Goal: Answer question/provide support: Share knowledge or assist other users

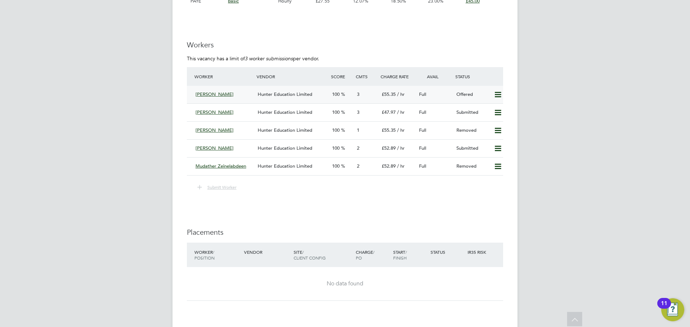
click at [245, 95] on div "[PERSON_NAME]" at bounding box center [224, 95] width 62 height 12
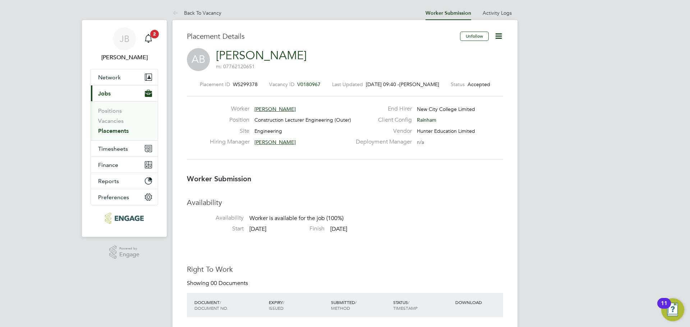
click at [499, 37] on icon at bounding box center [498, 36] width 9 height 9
click at [350, 116] on div "Position Construction Lecturer Engineering (Outer)" at bounding box center [281, 121] width 142 height 11
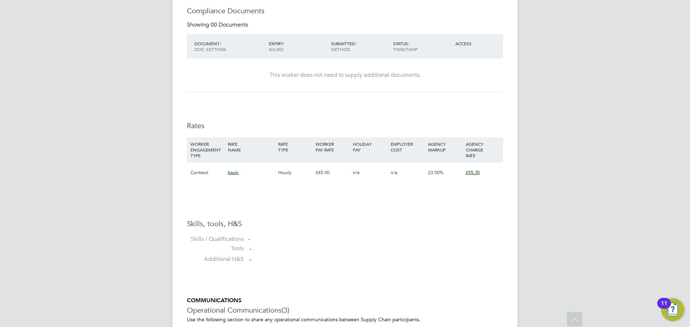
scroll to position [398, 0]
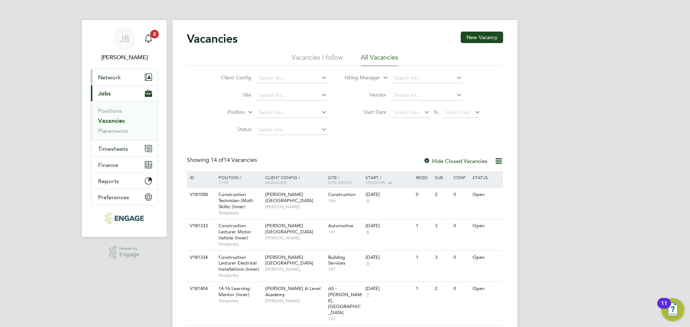
click at [120, 71] on button "Network" at bounding box center [124, 77] width 67 height 16
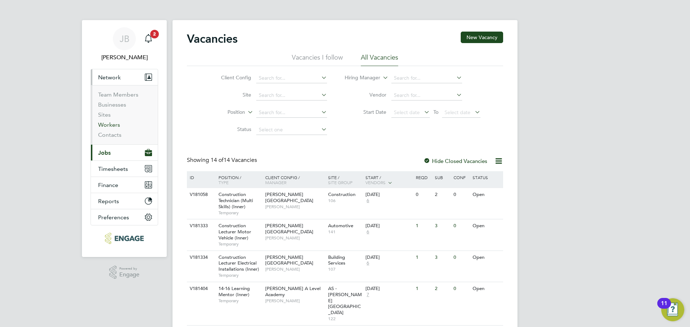
click at [112, 124] on link "Workers" at bounding box center [109, 124] width 22 height 7
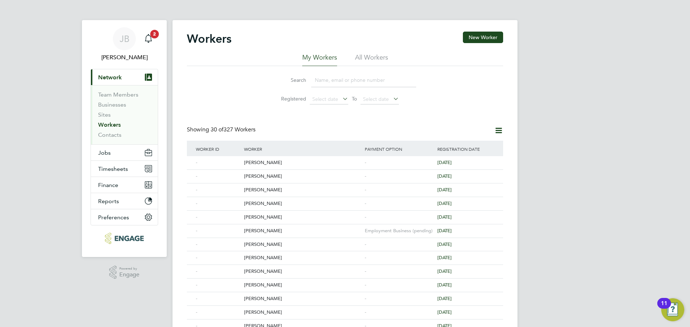
click at [329, 83] on input at bounding box center [363, 80] width 105 height 14
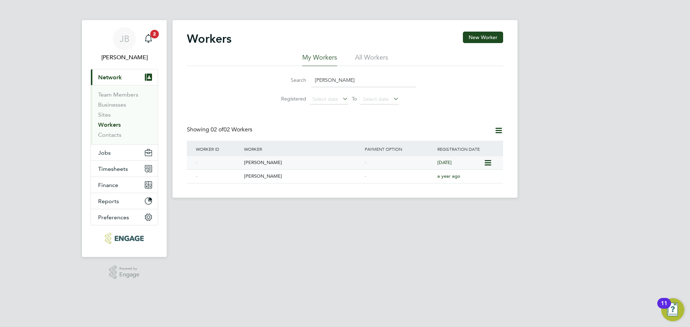
type input "[PERSON_NAME]"
click at [300, 166] on div "[PERSON_NAME]" at bounding box center [302, 162] width 121 height 13
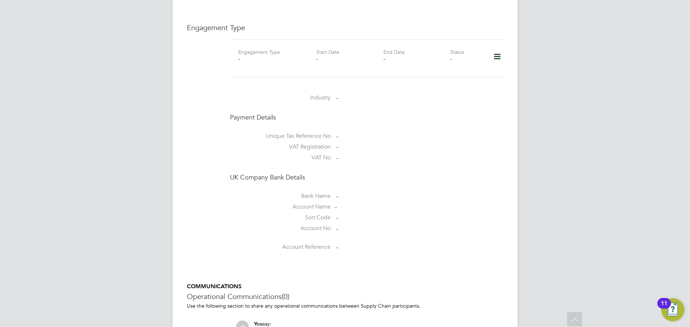
scroll to position [431, 0]
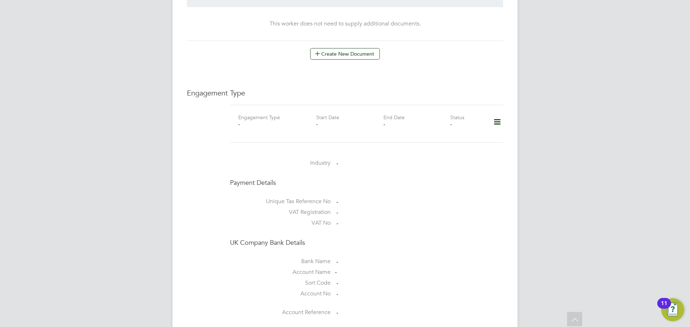
click at [498, 114] on icon at bounding box center [497, 122] width 13 height 17
click at [465, 144] on li "Add Engagement Type" at bounding box center [460, 146] width 82 height 10
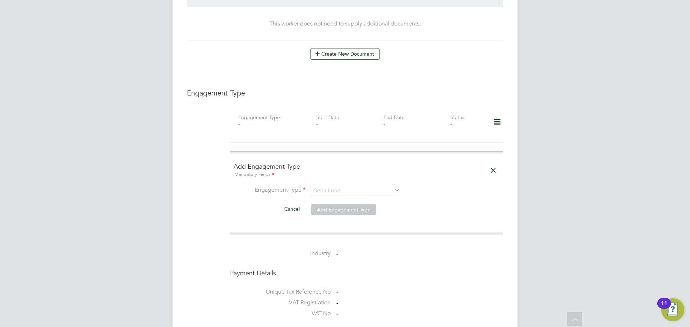
click at [499, 165] on icon at bounding box center [493, 170] width 13 height 17
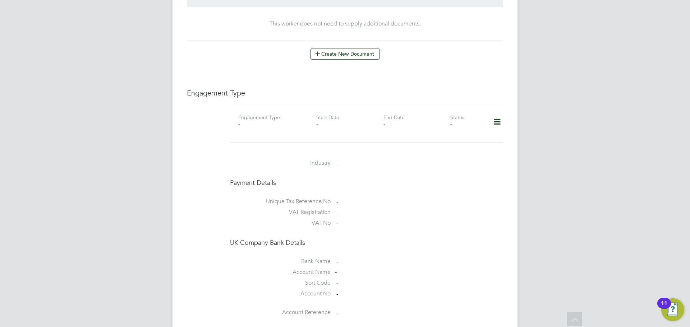
click at [501, 114] on icon at bounding box center [497, 122] width 13 height 17
click at [455, 143] on li "Add Engagement Type" at bounding box center [460, 146] width 82 height 10
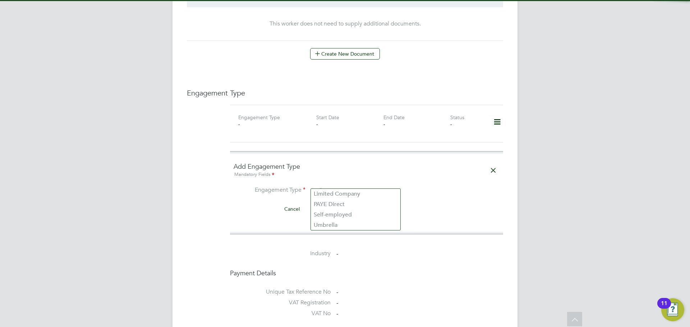
click at [346, 186] on input at bounding box center [355, 191] width 89 height 10
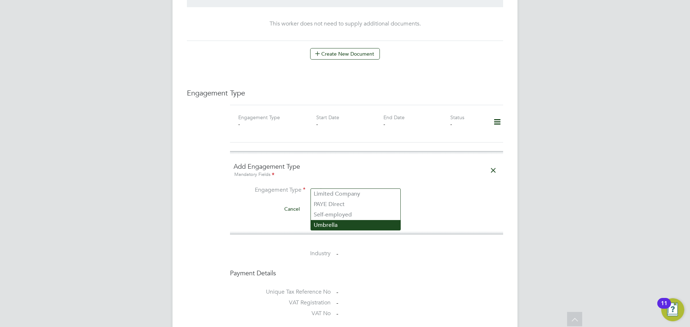
click at [328, 227] on li "Umbrella" at bounding box center [355, 225] width 89 height 10
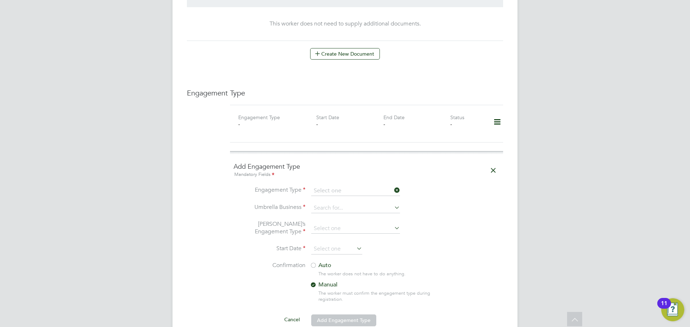
type input "Umbrella"
click at [336, 196] on li "Engagement Type Umbrella" at bounding box center [367, 194] width 266 height 17
click at [335, 203] on input at bounding box center [355, 208] width 89 height 10
type input "umbrel"
click at [348, 195] on li "Engagement Type Umbrella" at bounding box center [367, 194] width 266 height 17
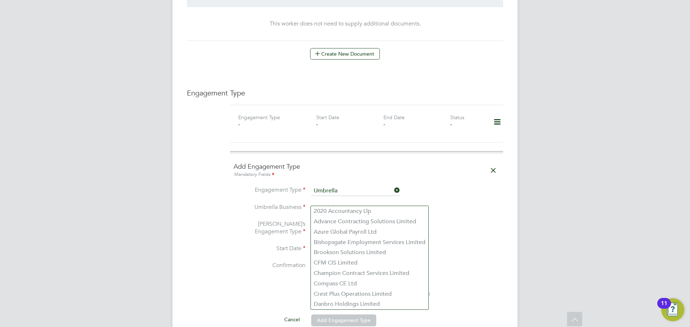
drag, startPoint x: 348, startPoint y: 198, endPoint x: 318, endPoint y: 195, distance: 29.9
click at [318, 195] on ul "Engagement Type Umbrella Umbrella Business Umbrella’s Engagement Type Start Dat…" at bounding box center [367, 260] width 266 height 148
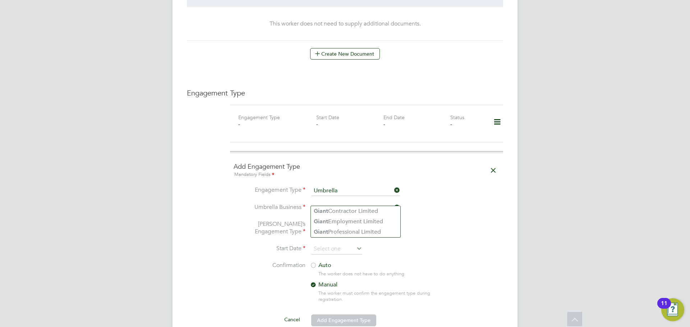
drag, startPoint x: 346, startPoint y: 201, endPoint x: 297, endPoint y: 198, distance: 49.7
click at [297, 203] on li "Umbrella Business giant" at bounding box center [367, 211] width 266 height 17
click at [327, 233] on b "UMBRE" at bounding box center [324, 231] width 20 height 7
type input "UMBRELLA-COMPANY LIMITED"
click at [328, 213] on li "Umbrella Business UMBRELLA-COMPANY LIMITED" at bounding box center [367, 211] width 266 height 17
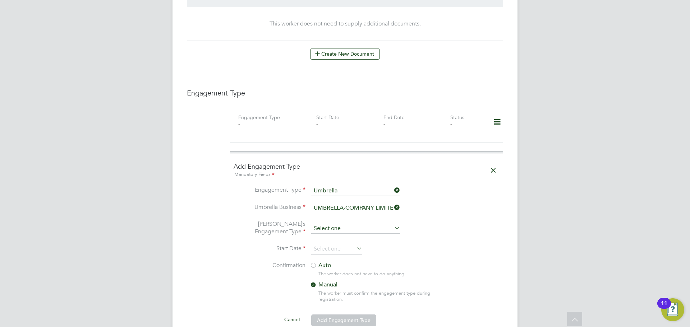
click at [328, 224] on input at bounding box center [355, 229] width 89 height 10
click at [338, 276] on li "PAYE Umbrella" at bounding box center [355, 273] width 89 height 10
type input "PAYE Umbrella"
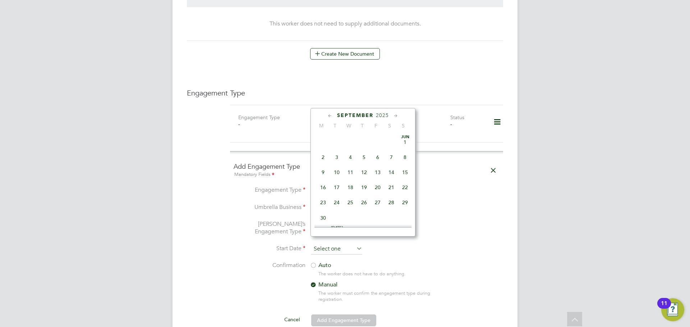
click at [334, 244] on input at bounding box center [336, 249] width 51 height 11
click at [405, 188] on span "5" at bounding box center [405, 181] width 14 height 14
type input "[DATE]"
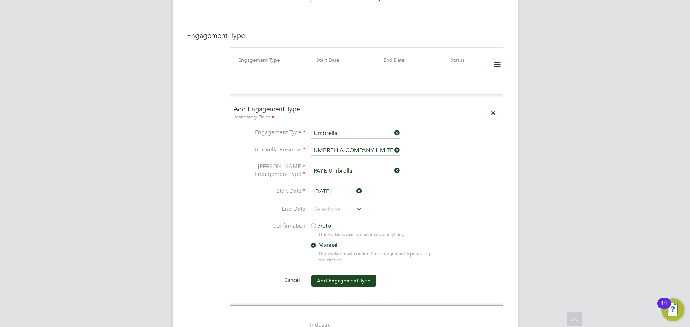
scroll to position [503, 0]
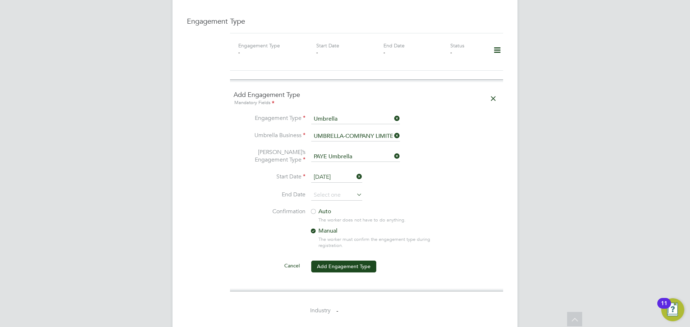
click at [316, 209] on div at bounding box center [313, 212] width 7 height 7
click at [334, 261] on button "Add Engagement Type" at bounding box center [343, 266] width 65 height 11
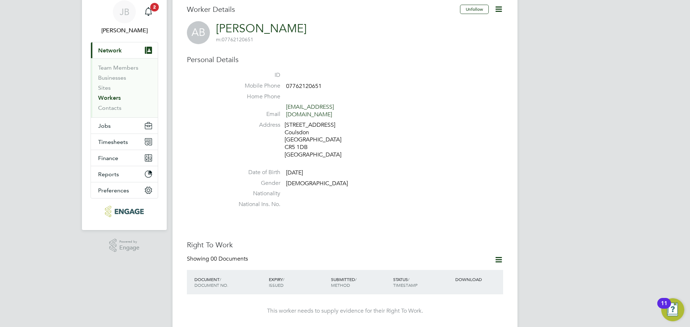
scroll to position [72, 0]
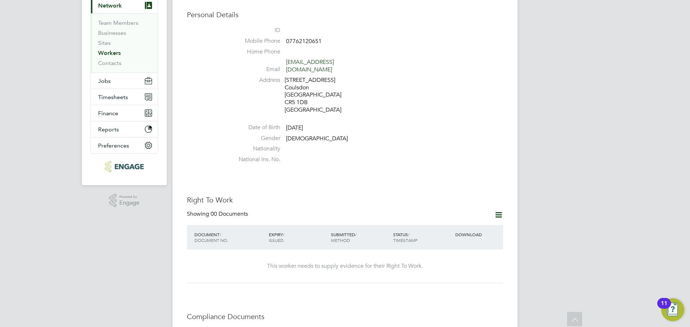
click at [500, 211] on icon at bounding box center [498, 215] width 9 height 9
click at [472, 225] on li "Add Right To Work Document" at bounding box center [458, 225] width 87 height 10
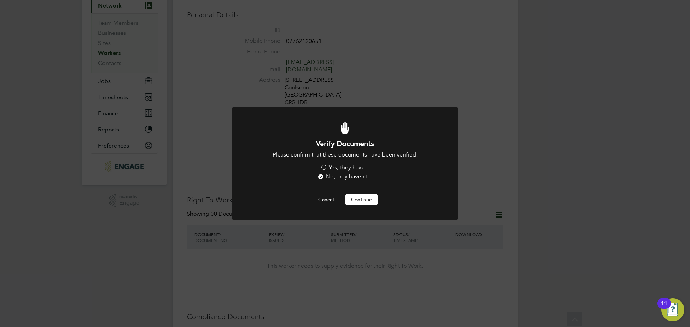
click at [365, 194] on button "Continue" at bounding box center [361, 199] width 32 height 11
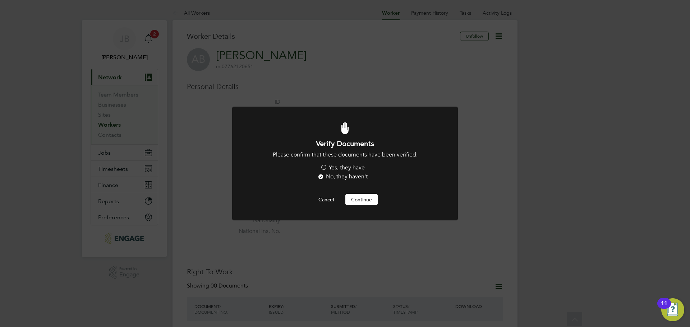
scroll to position [72, 0]
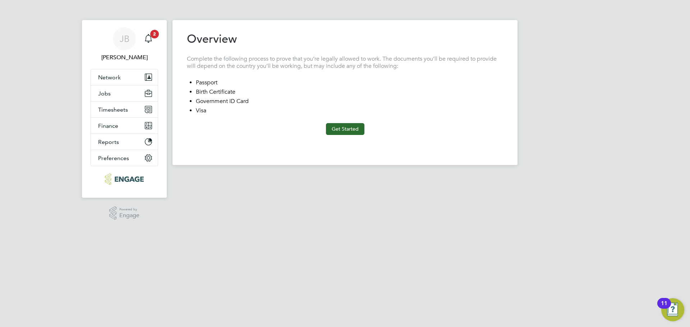
click at [343, 134] on button "Get Started" at bounding box center [345, 128] width 38 height 11
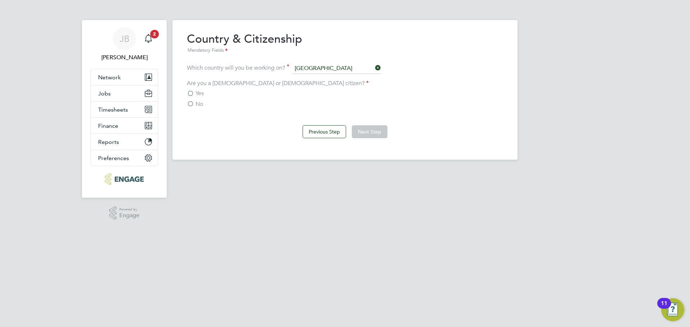
click at [193, 93] on label "Yes" at bounding box center [195, 93] width 17 height 7
click at [0, 0] on input "Yes" at bounding box center [0, 0] width 0 height 0
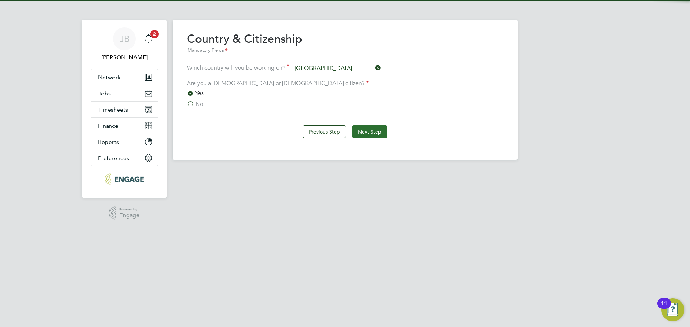
click at [375, 131] on button "Next Step" at bounding box center [370, 131] width 36 height 13
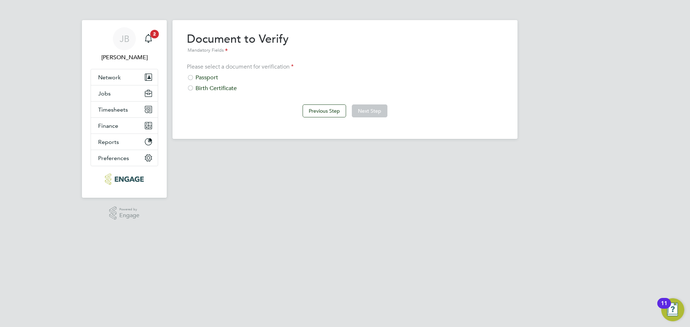
click at [202, 80] on div "Passport" at bounding box center [345, 78] width 316 height 8
click at [375, 112] on button "Next Step" at bounding box center [370, 111] width 36 height 13
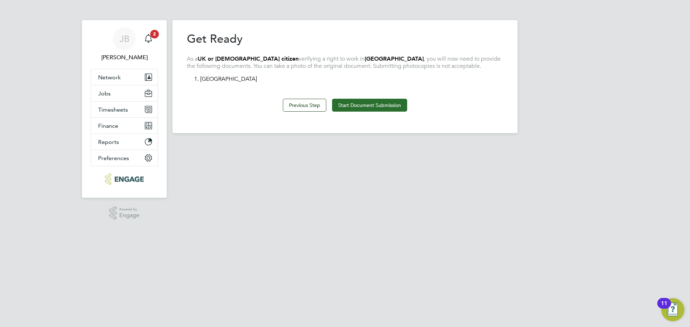
click at [378, 110] on button "Start Document Submission" at bounding box center [369, 105] width 75 height 13
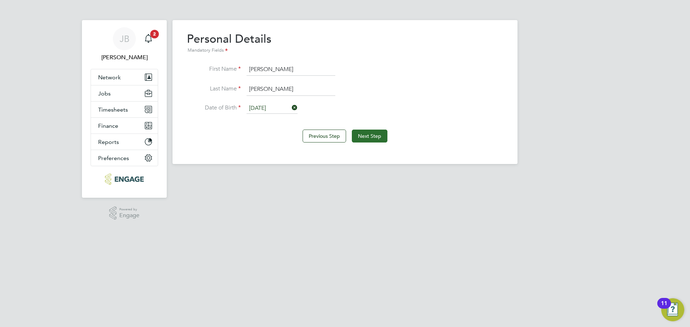
click at [375, 132] on button "Next Step" at bounding box center [370, 136] width 36 height 13
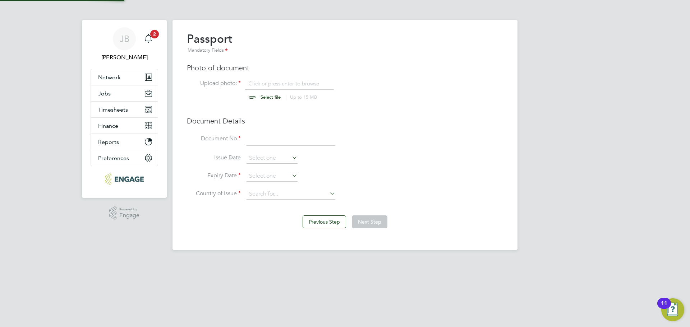
scroll to position [10, 89]
click at [279, 97] on input "file" at bounding box center [277, 91] width 113 height 22
click at [292, 79] on div "Passport Mandatory Fields Photo of document Upload photo: Click or press enter …" at bounding box center [345, 119] width 316 height 175
click at [294, 86] on input "file" at bounding box center [277, 91] width 113 height 22
click at [264, 90] on input "file" at bounding box center [277, 91] width 113 height 22
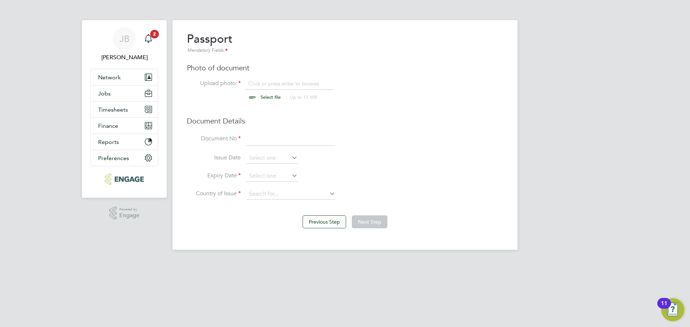
type input "C:\fakepath\Passport.jpg"
click at [258, 143] on input at bounding box center [290, 139] width 89 height 13
type input "538730331"
click at [254, 174] on input at bounding box center [271, 176] width 51 height 11
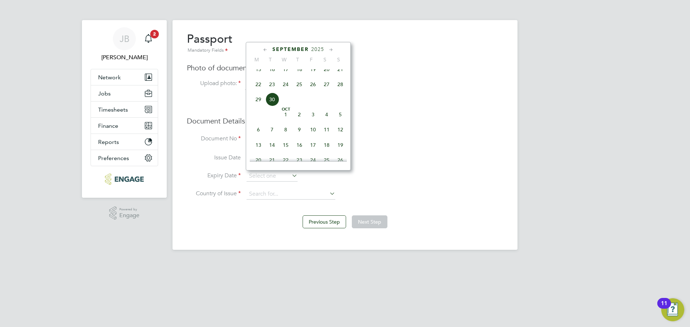
click at [323, 49] on div "September 2025" at bounding box center [298, 49] width 97 height 7
click at [318, 50] on span "2025" at bounding box center [317, 49] width 13 height 6
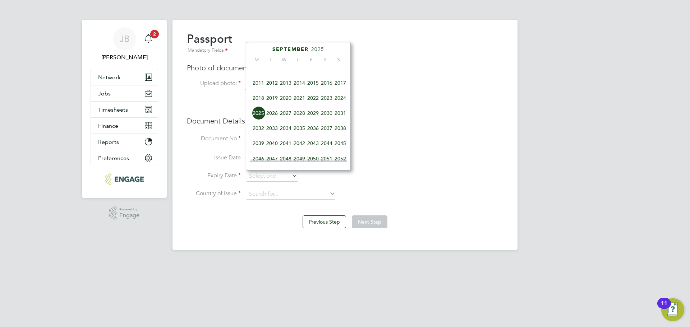
click at [282, 115] on span "2027" at bounding box center [286, 113] width 14 height 14
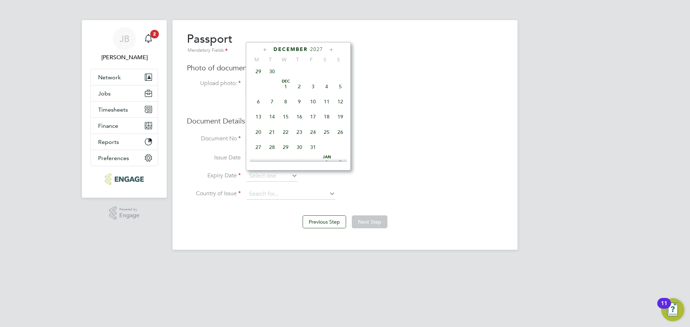
scroll to position [467, 0]
click at [272, 101] on span "7" at bounding box center [272, 95] width 14 height 14
type input "07 Dec 2027"
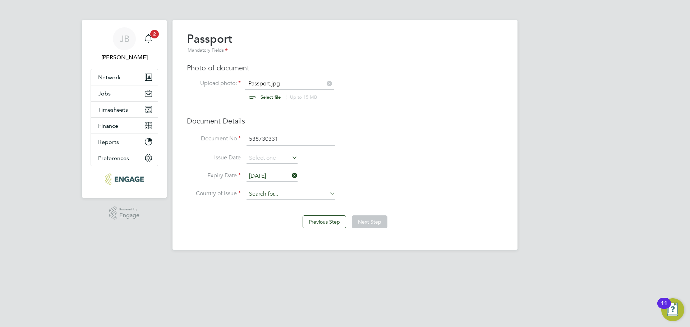
click at [294, 190] on input at bounding box center [290, 194] width 89 height 11
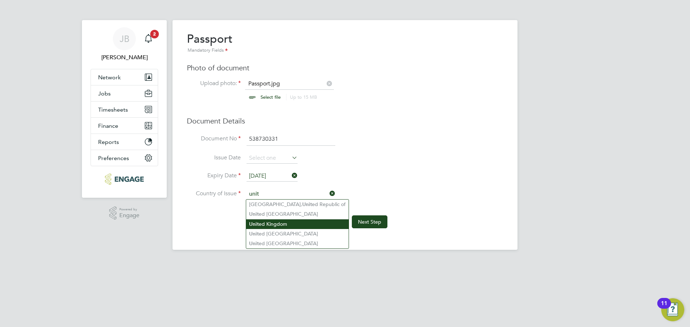
click at [281, 222] on li "Unit ed Kingdom" at bounding box center [297, 225] width 102 height 10
type input "United Kingdom"
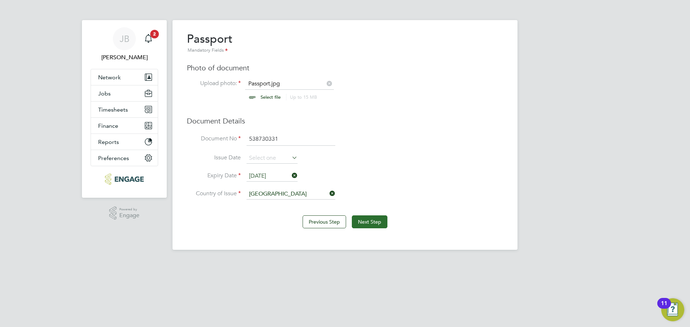
click at [363, 219] on button "Next Step" at bounding box center [370, 222] width 36 height 13
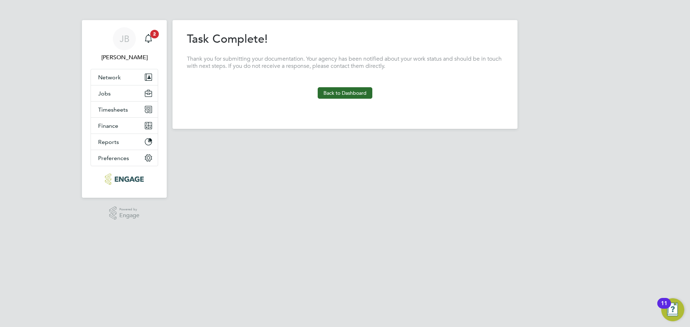
click at [348, 88] on button "Back to Dashboard" at bounding box center [345, 92] width 55 height 11
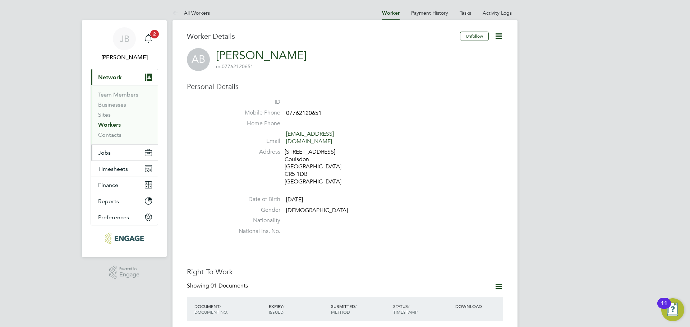
click at [115, 153] on button "Jobs" at bounding box center [124, 153] width 67 height 16
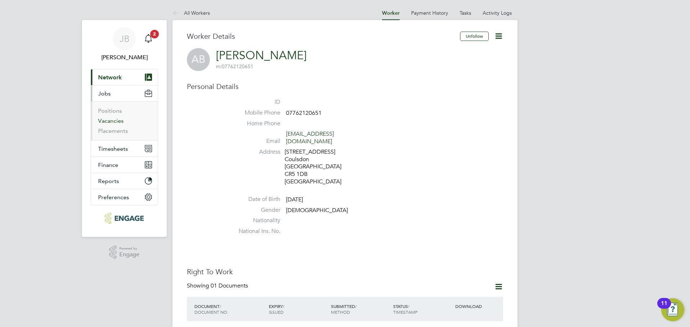
click at [119, 119] on link "Vacancies" at bounding box center [111, 120] width 26 height 7
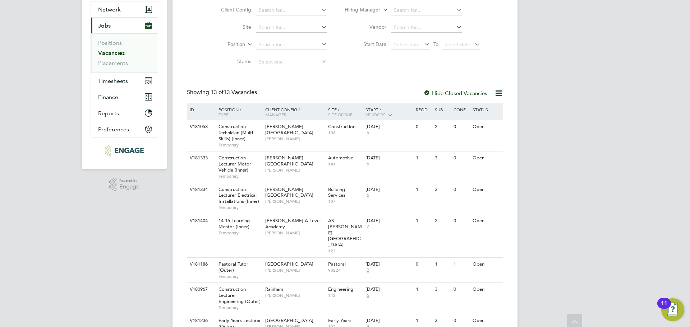
scroll to position [72, 0]
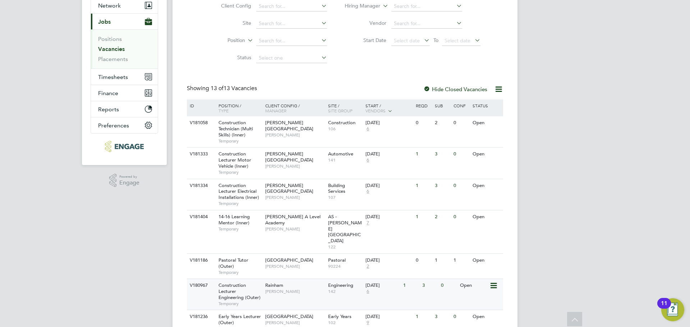
click at [291, 289] on span "[PERSON_NAME]" at bounding box center [294, 292] width 59 height 6
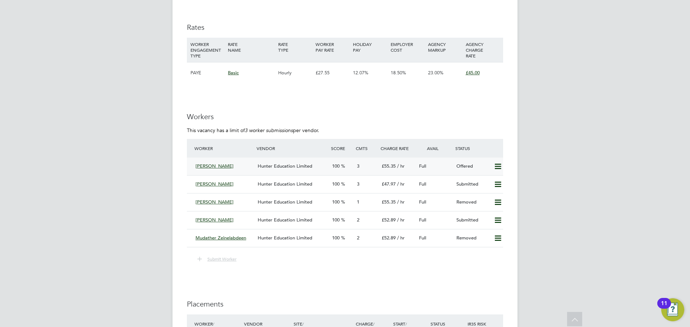
click at [340, 170] on div "100" at bounding box center [341, 167] width 25 height 12
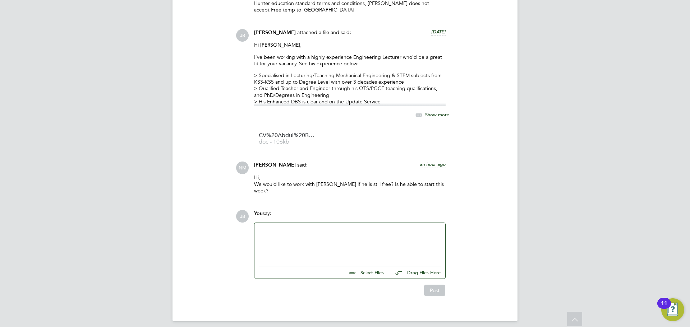
click at [331, 243] on div at bounding box center [350, 242] width 182 height 31
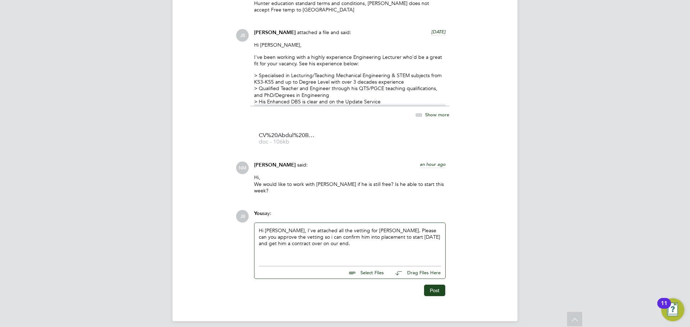
click at [365, 268] on input "file" at bounding box center [387, 272] width 108 height 10
type input "C:\fakepath\Candidate Vetting Form - Abdul badran .pdf"
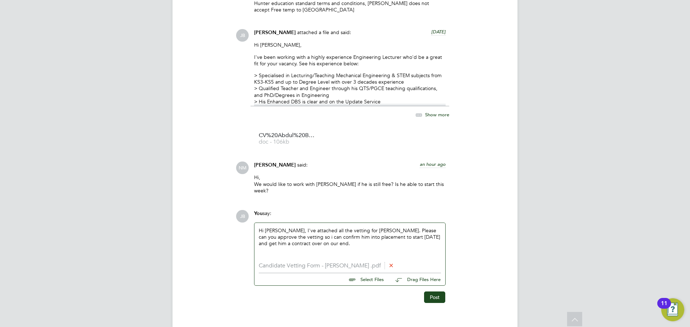
click at [374, 276] on input "file" at bounding box center [387, 278] width 108 height 10
type input "C:\fakepath\Passport.jpg"
click at [370, 280] on input "file" at bounding box center [387, 285] width 108 height 10
type input "C:\fakepath\QTS.jpg"
click at [370, 289] on input "file" at bounding box center [387, 292] width 108 height 10
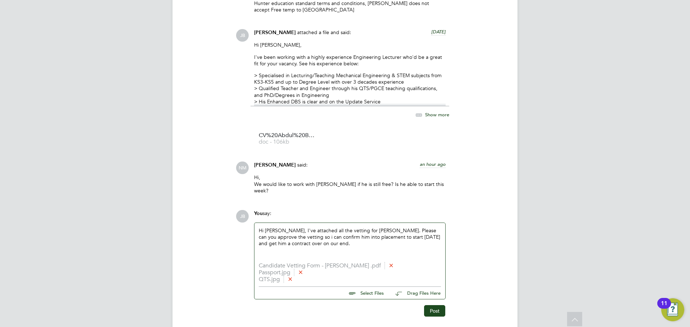
type input "C:\fakepath\PhD.jpg"
click at [380, 294] on input "file" at bounding box center [387, 299] width 108 height 10
type input "C:\fakepath\PGCE.jpg"
click at [365, 301] on input "file" at bounding box center [387, 306] width 108 height 10
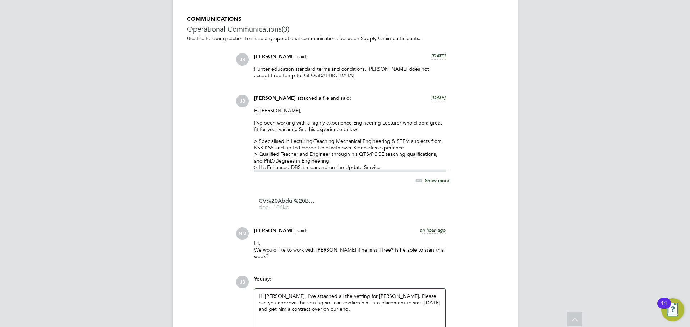
scroll to position [747, 0]
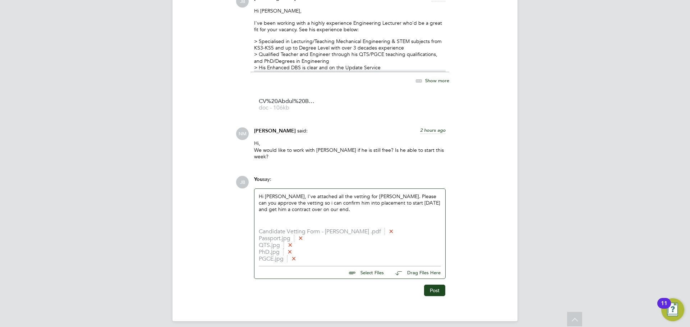
click at [388, 228] on icon at bounding box center [390, 230] width 5 height 5
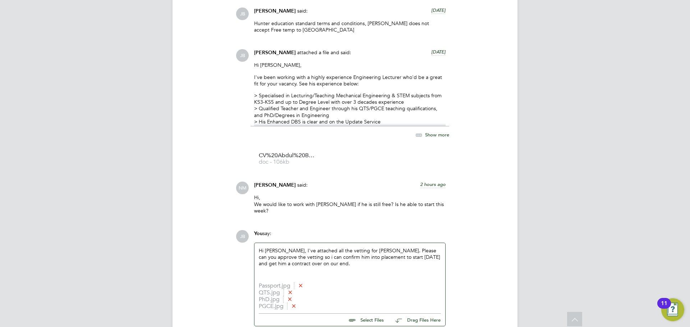
scroll to position [740, 0]
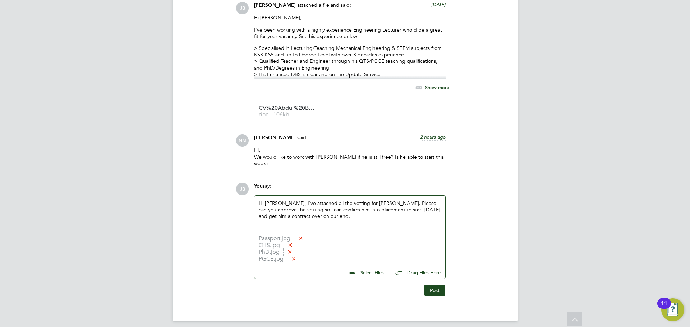
click at [384, 205] on div "Hi Rufena, I've attached all the vetting for Abdul. Please can you approve the …" at bounding box center [350, 215] width 182 height 31
click at [285, 203] on div "Hi Rufena, I've attached all the vetting for Abdul. Please can you approve the …" at bounding box center [350, 215] width 182 height 31
click at [377, 267] on input "file" at bounding box center [387, 272] width 108 height 10
type input "C:\fakepath\Abdul Badran Council tax.pdf"
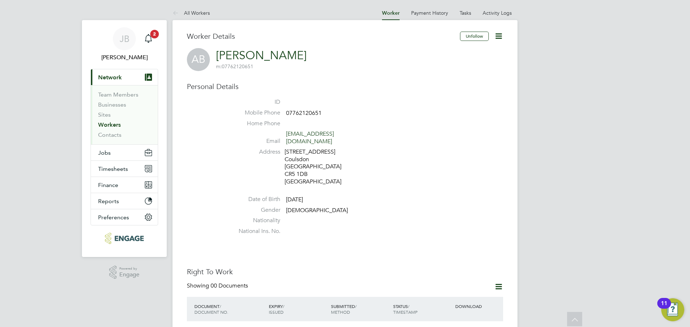
scroll to position [72, 0]
